Goal: Information Seeking & Learning: Check status

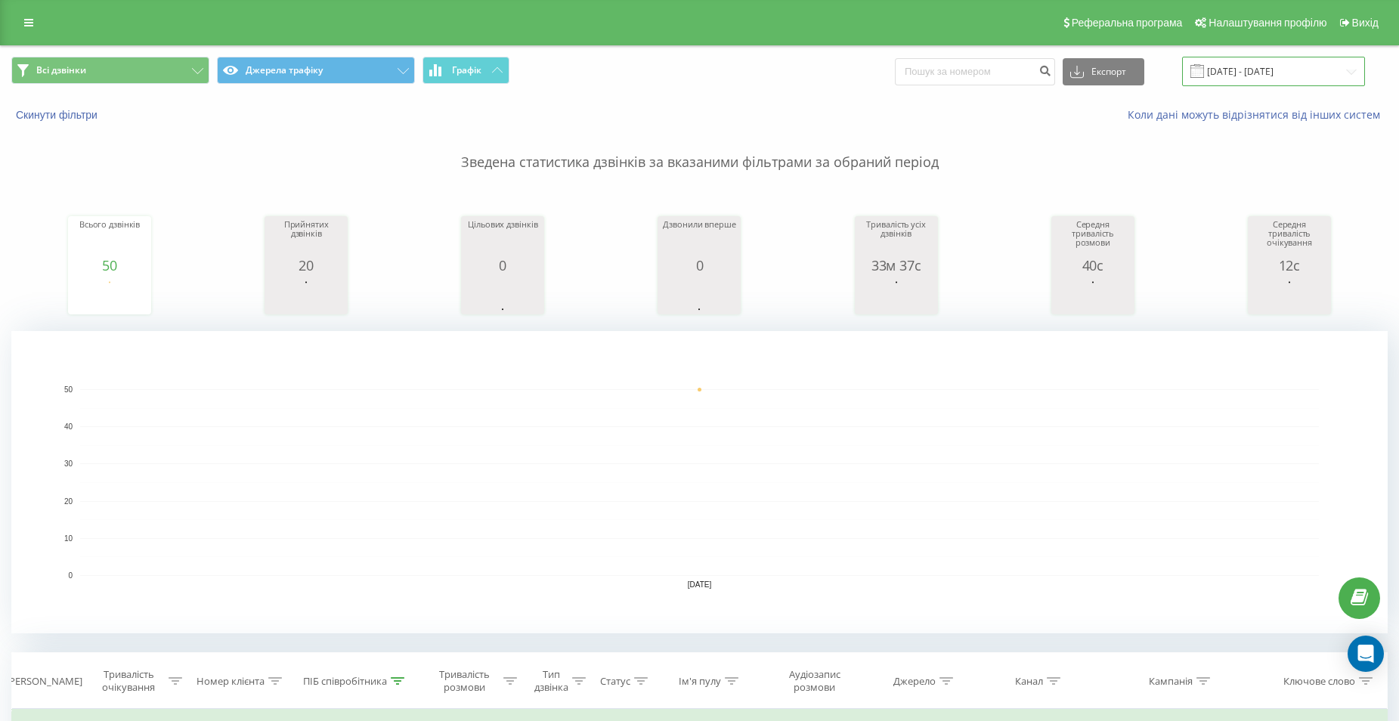
click at [1309, 70] on input "[DATE] - [DATE]" at bounding box center [1273, 71] width 183 height 29
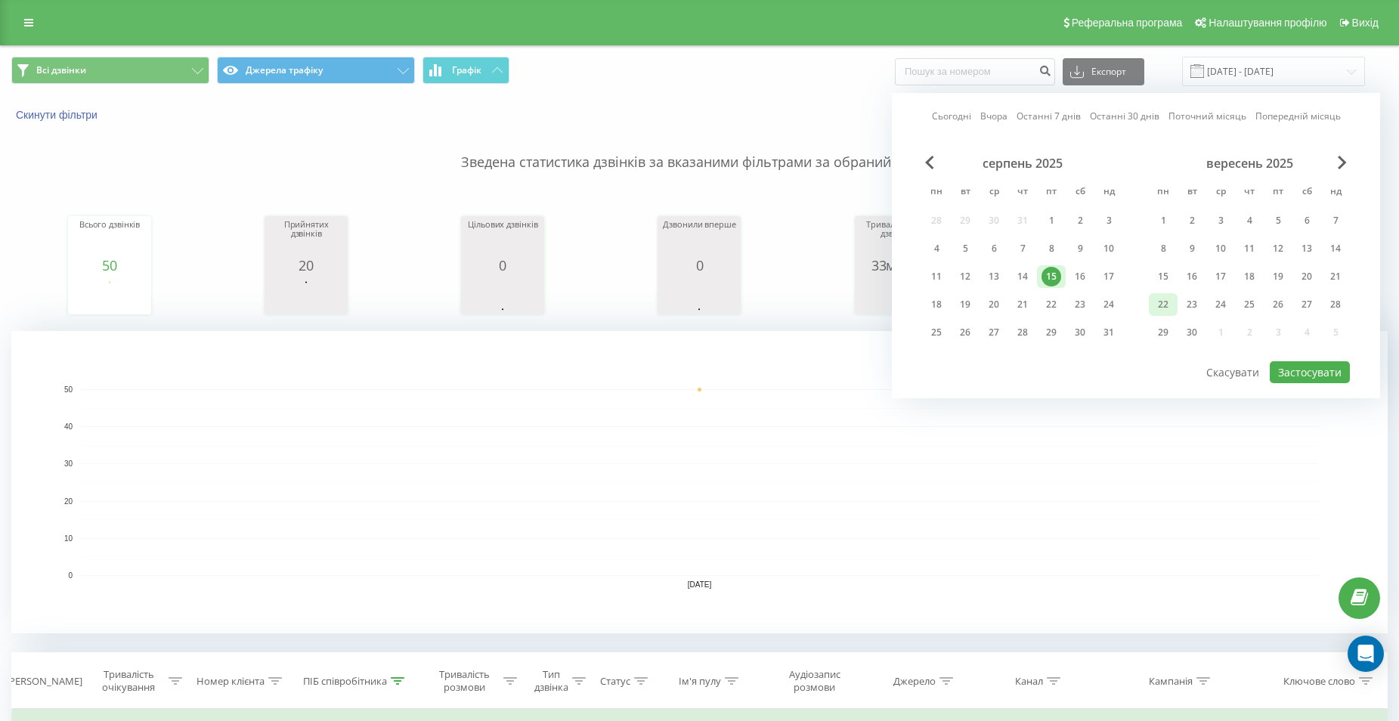
click at [1162, 306] on div "22" at bounding box center [1164, 305] width 20 height 20
click at [1284, 370] on button "Застосувати" at bounding box center [1310, 372] width 80 height 22
type input "[DATE] - [DATE]"
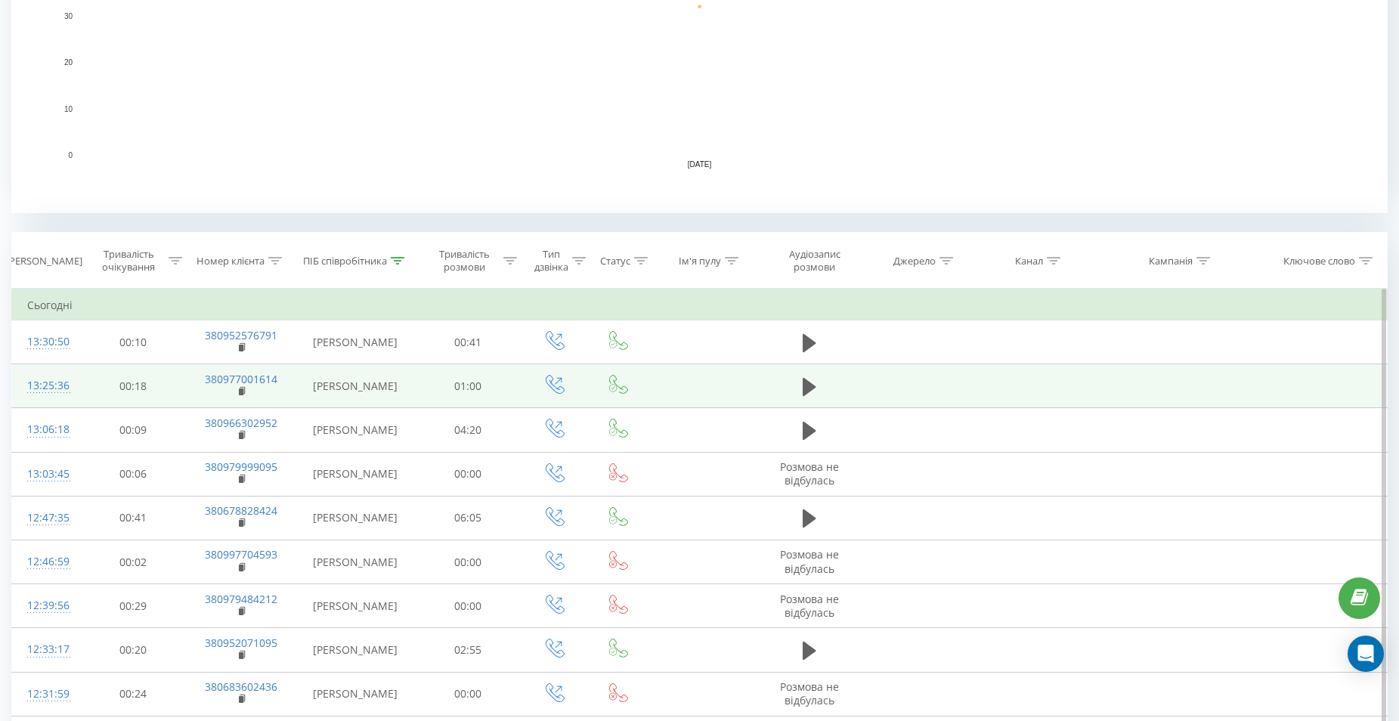
scroll to position [529, 0]
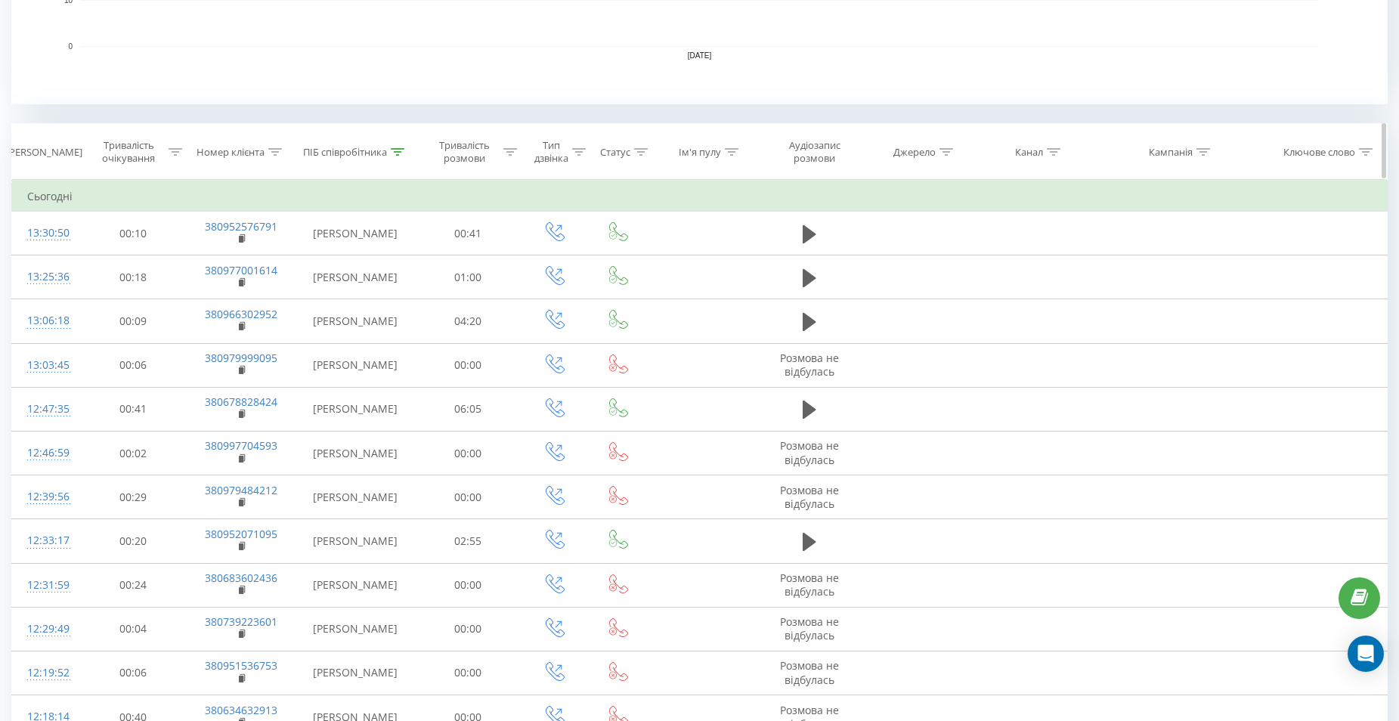
click at [395, 160] on th "ПІБ співробітника" at bounding box center [355, 152] width 119 height 56
click at [395, 156] on div at bounding box center [398, 152] width 14 height 13
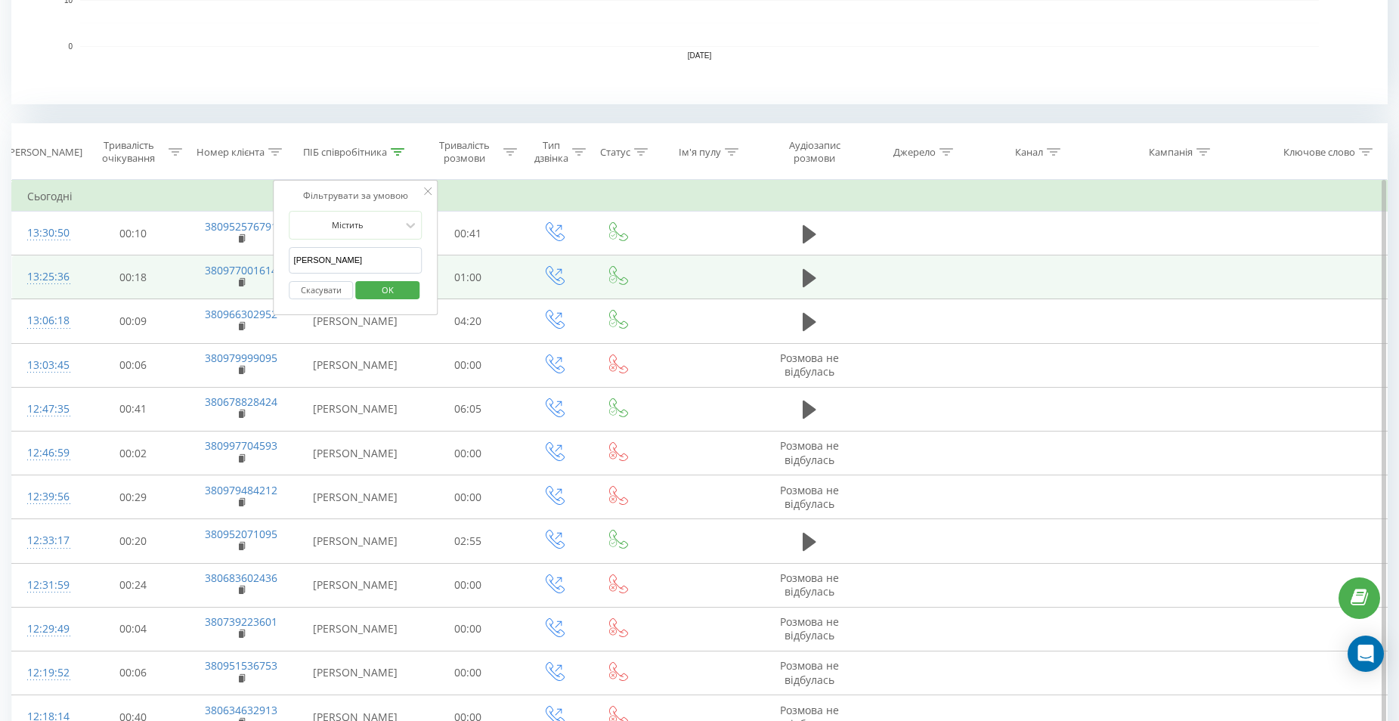
drag, startPoint x: 303, startPoint y: 261, endPoint x: 234, endPoint y: 262, distance: 69.6
click button "OK" at bounding box center [387, 290] width 64 height 19
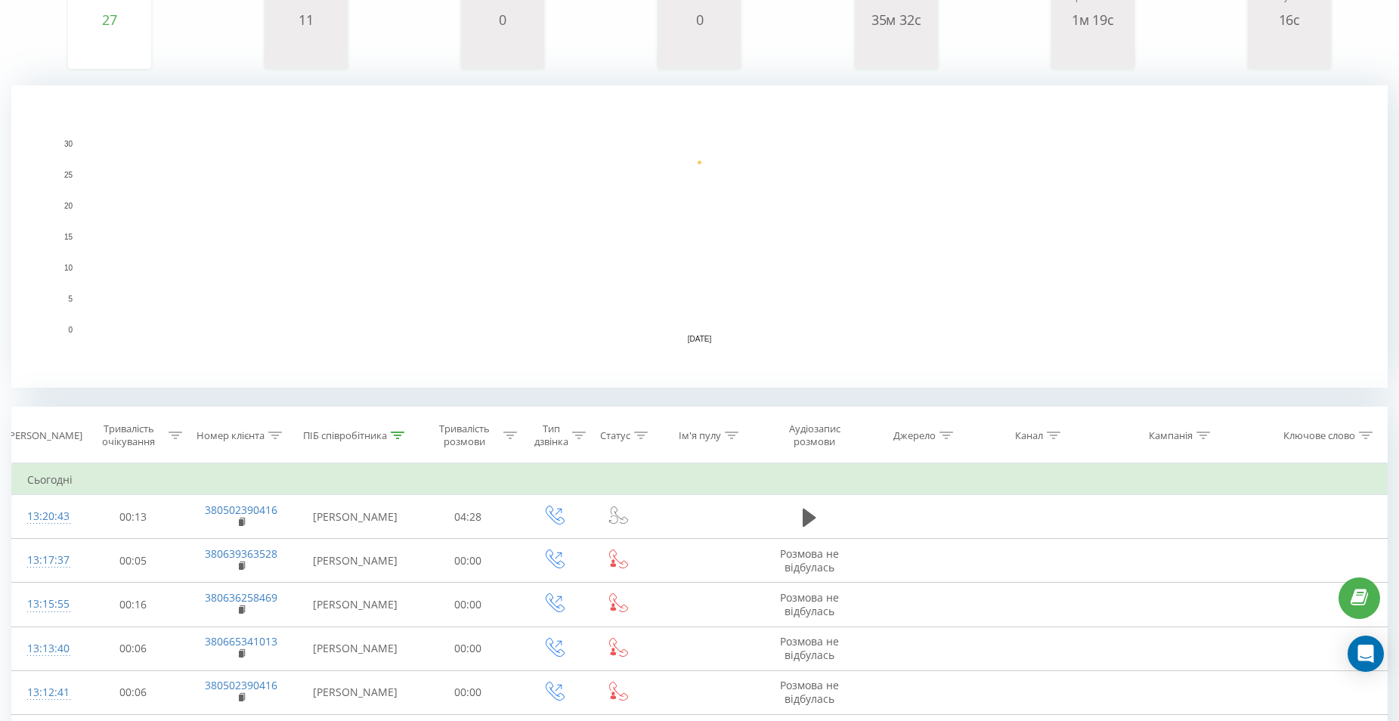
scroll to position [378, 0]
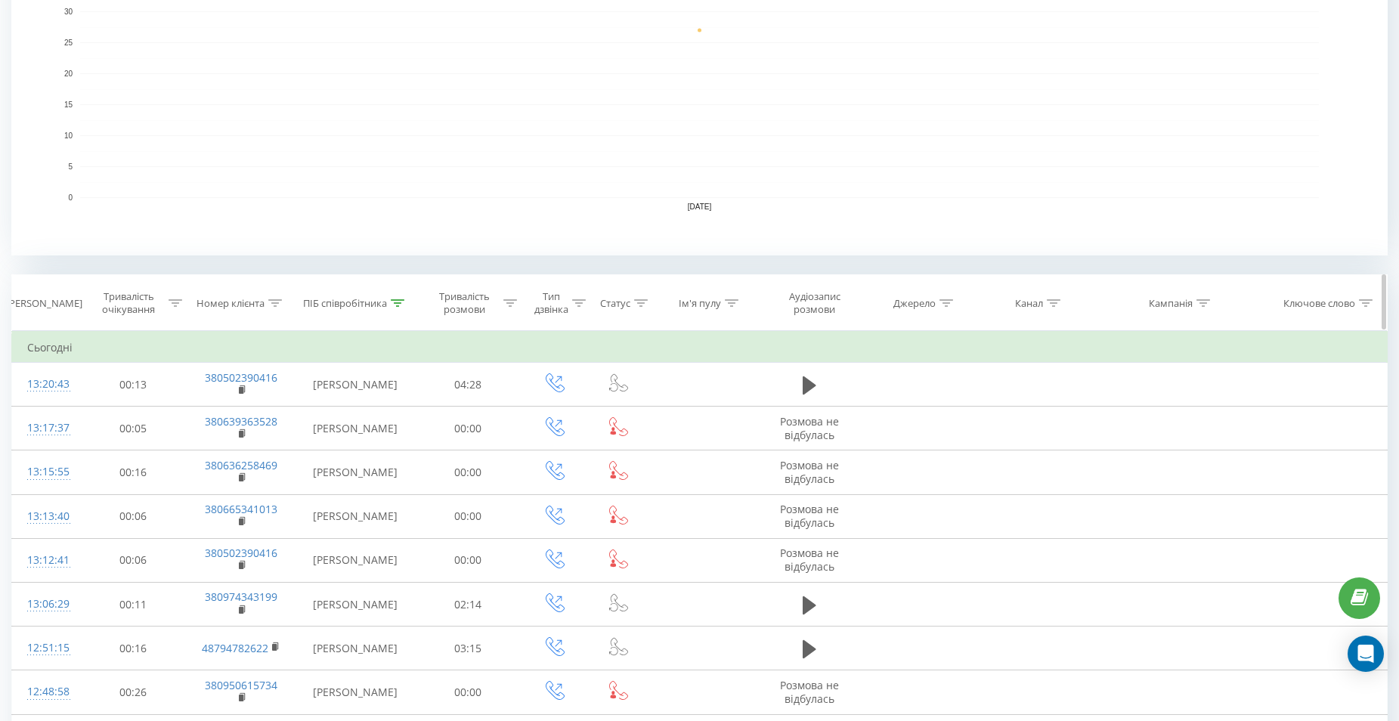
click at [399, 310] on th "ПІБ співробітника" at bounding box center [355, 303] width 119 height 56
click at [398, 309] on div at bounding box center [398, 303] width 14 height 13
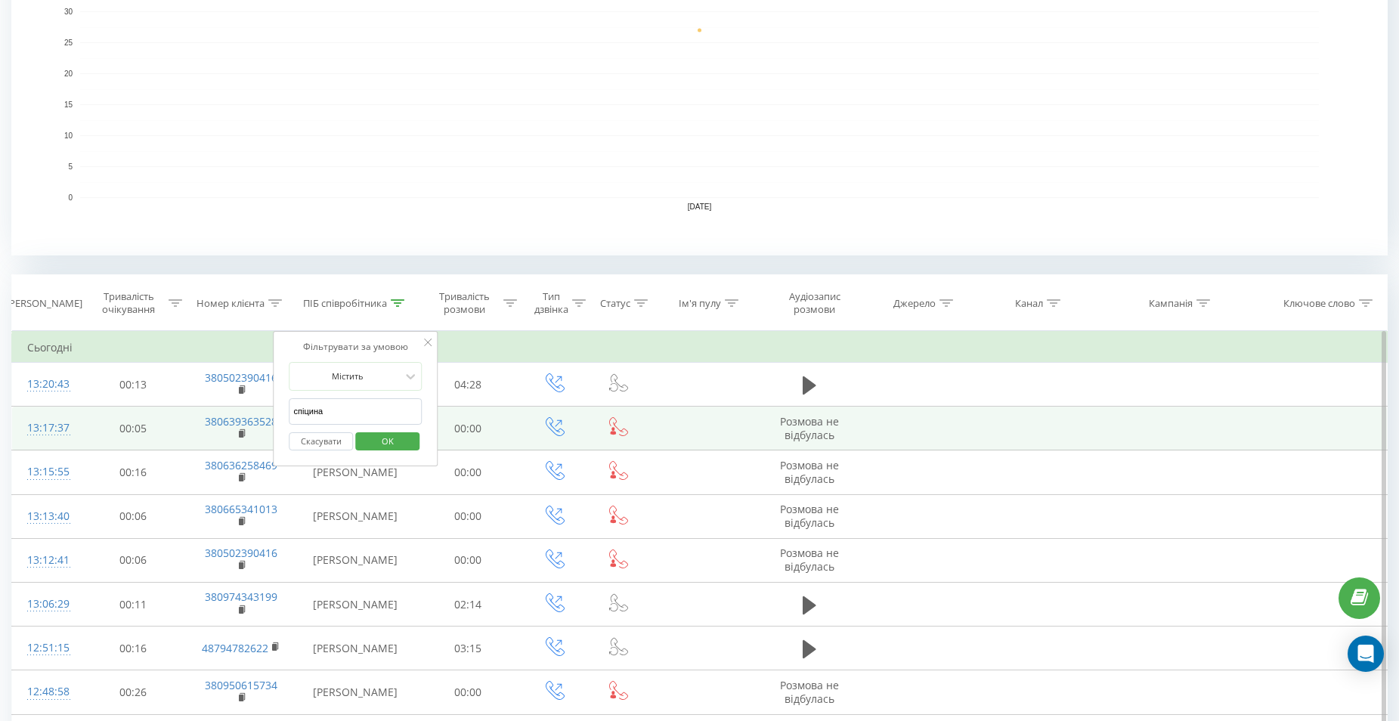
drag, startPoint x: 330, startPoint y: 416, endPoint x: 224, endPoint y: 411, distance: 106.7
click button "OK" at bounding box center [387, 441] width 64 height 19
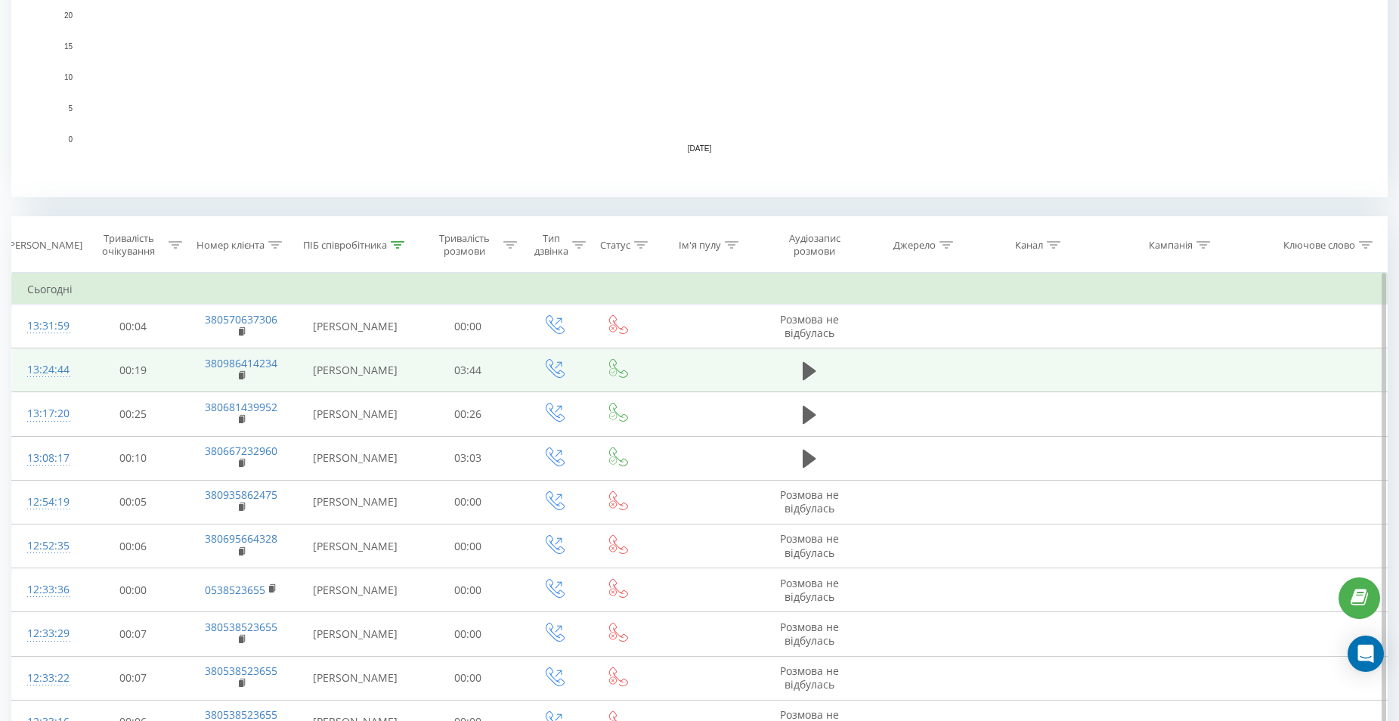
scroll to position [529, 0]
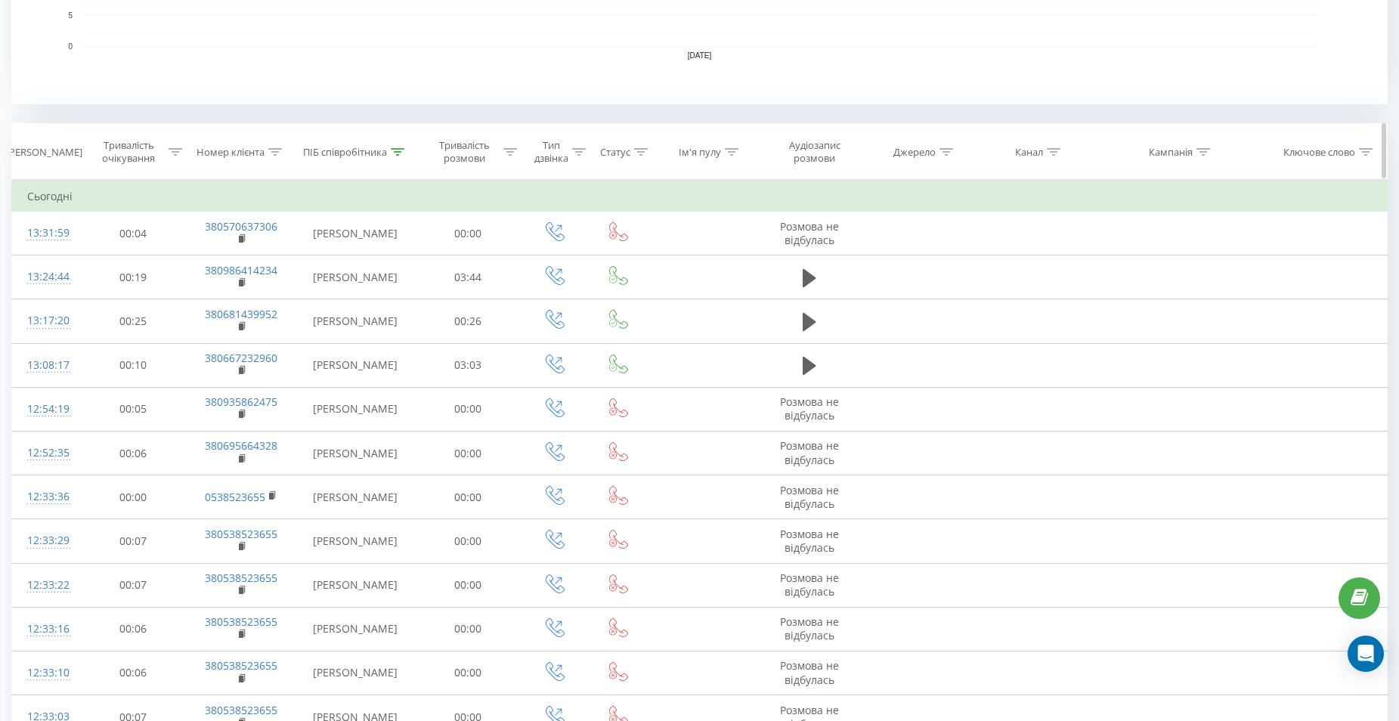
click at [400, 160] on th "ПІБ співробітника" at bounding box center [355, 152] width 119 height 56
click at [399, 152] on icon at bounding box center [398, 152] width 14 height 8
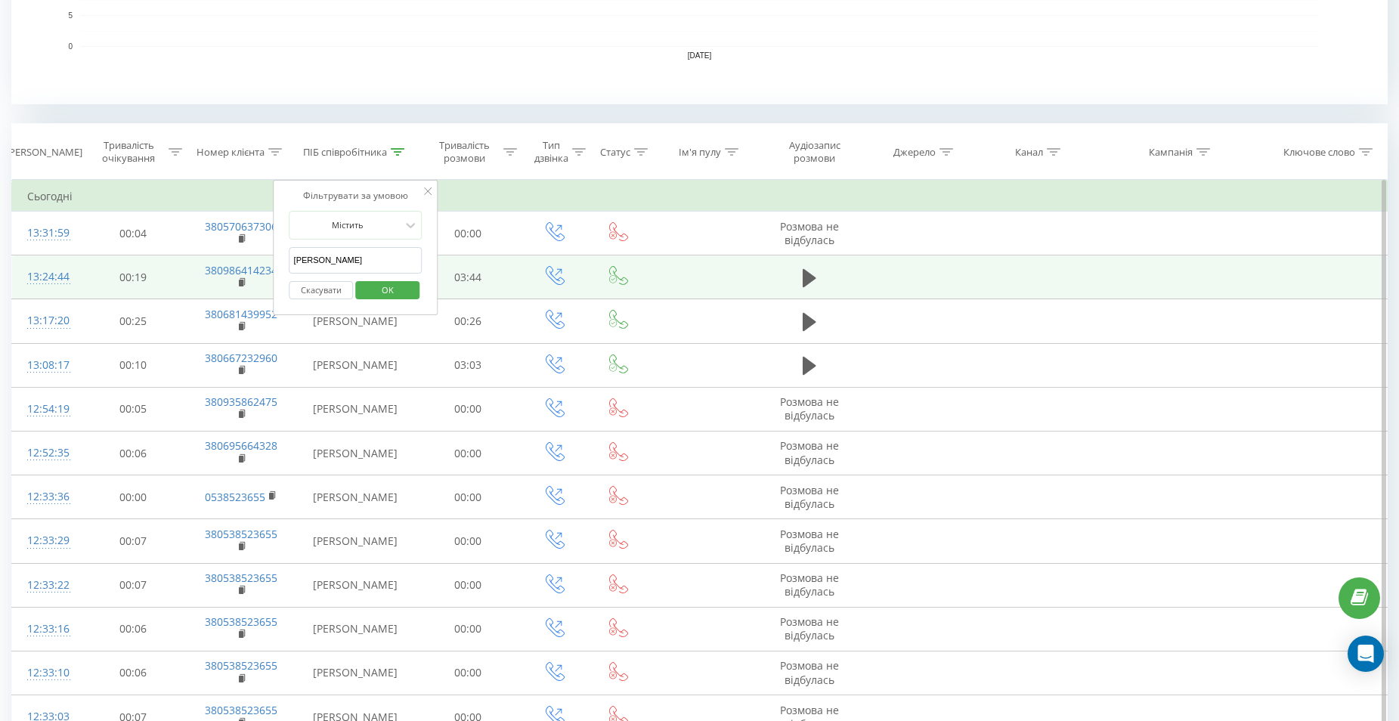
drag, startPoint x: 315, startPoint y: 265, endPoint x: 203, endPoint y: 282, distance: 113.9
type input "[PERSON_NAME]"
click button "OK" at bounding box center [387, 290] width 64 height 19
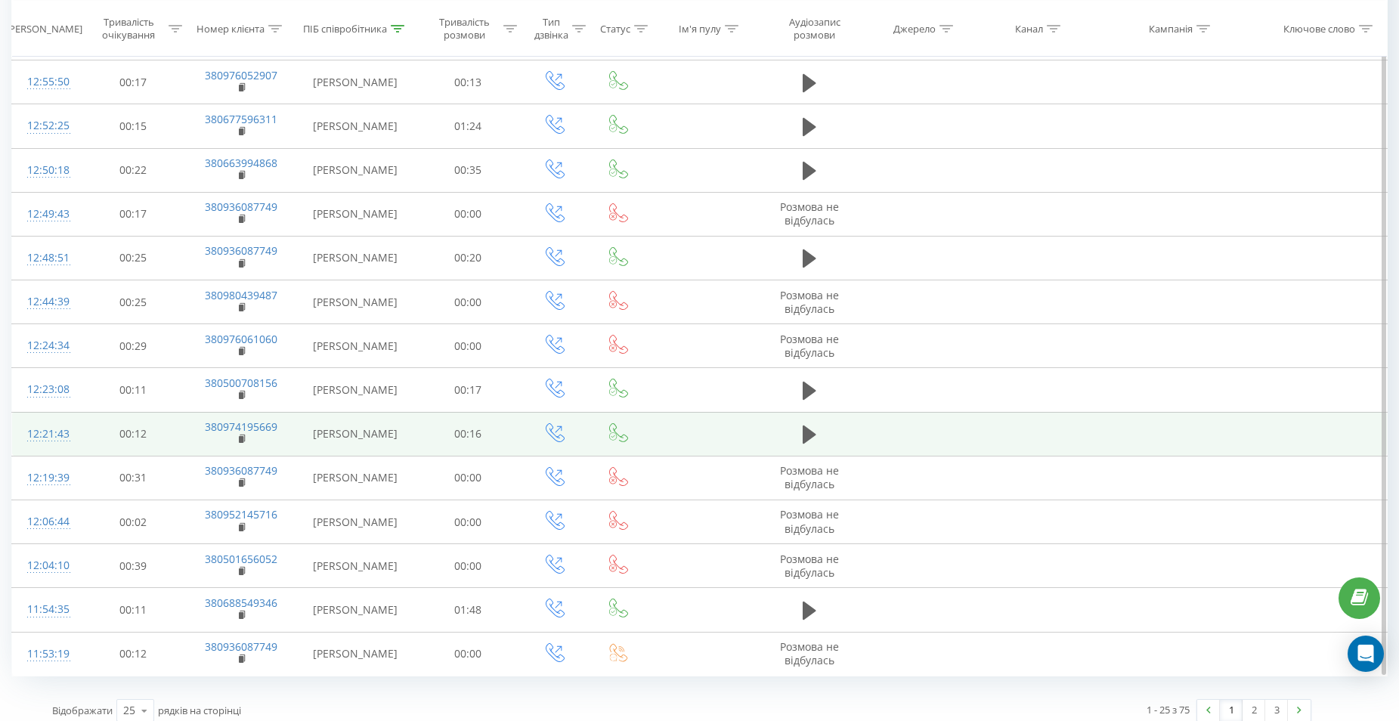
scroll to position [1176, 0]
